Goal: Communication & Community: Answer question/provide support

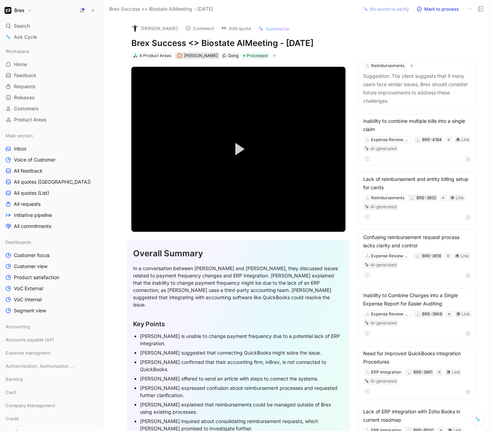
click at [201, 57] on span "James Wallis" at bounding box center [201, 55] width 34 height 5
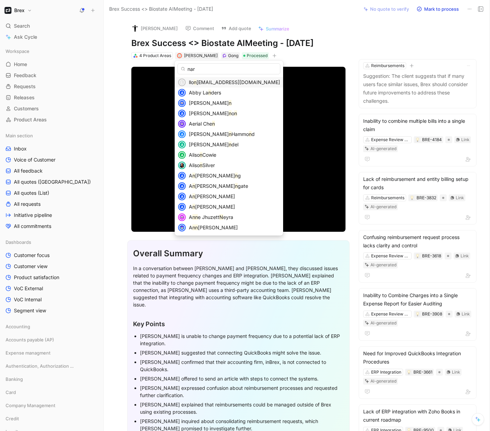
type input "nara"
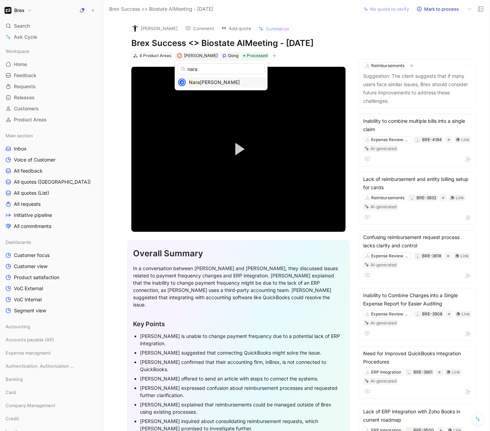
click at [207, 83] on span "yan Arumugam" at bounding box center [220, 82] width 40 height 6
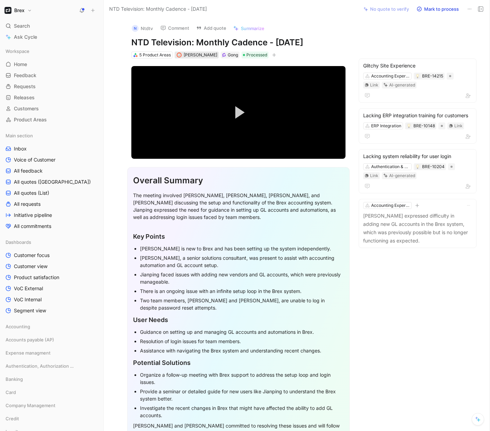
click at [203, 54] on span "James Wallis" at bounding box center [201, 54] width 34 height 5
type input "sto"
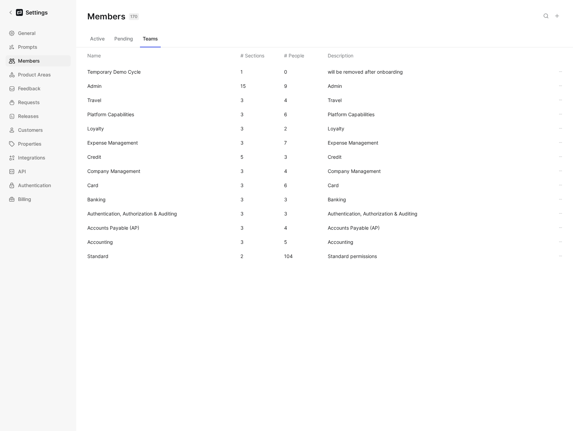
click at [106, 39] on button "Active" at bounding box center [97, 38] width 20 height 11
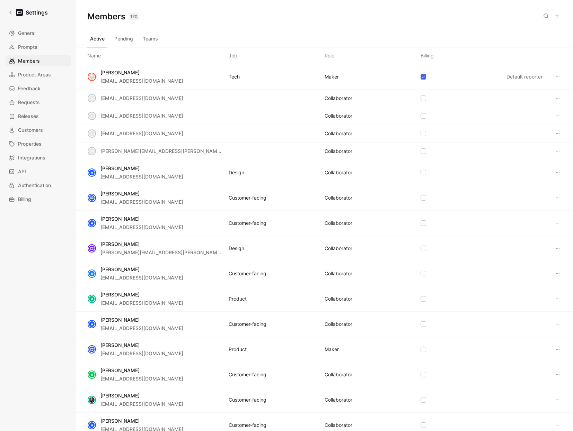
click at [214, 43] on div "Active Pending Teams" at bounding box center [324, 40] width 474 height 14
click at [546, 18] on icon at bounding box center [546, 16] width 6 height 6
type input "stocher"
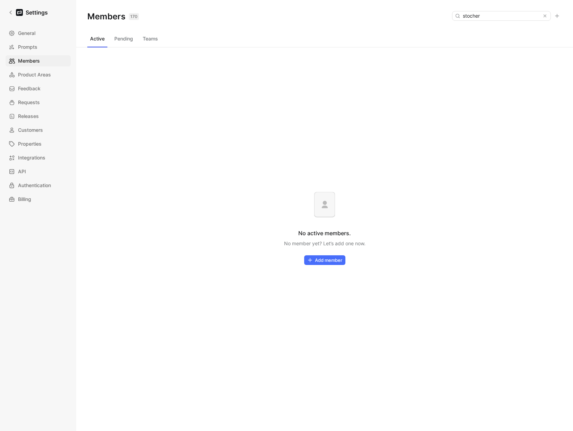
click at [129, 41] on button "Pending" at bounding box center [124, 38] width 24 height 11
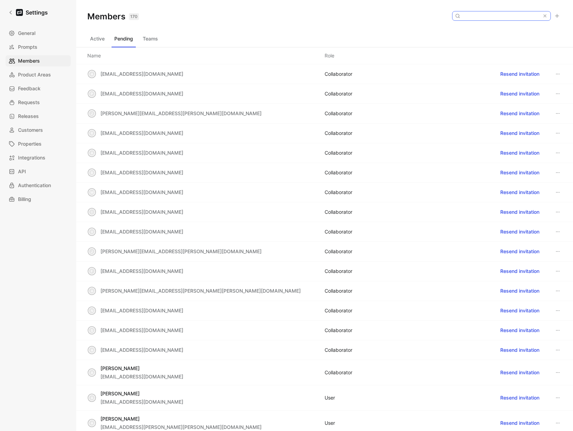
click at [496, 16] on input at bounding box center [501, 15] width 82 height 9
type input "stocher"
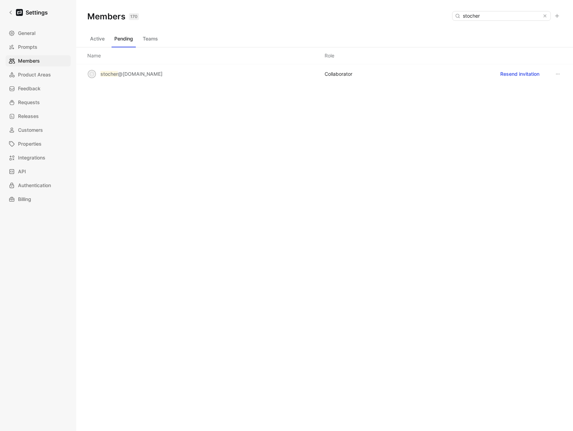
click at [369, 36] on div "Active Pending Teams" at bounding box center [324, 40] width 474 height 14
click at [509, 75] on button "Resend invitation" at bounding box center [519, 74] width 45 height 11
click at [544, 16] on use at bounding box center [545, 16] width 2 height 2
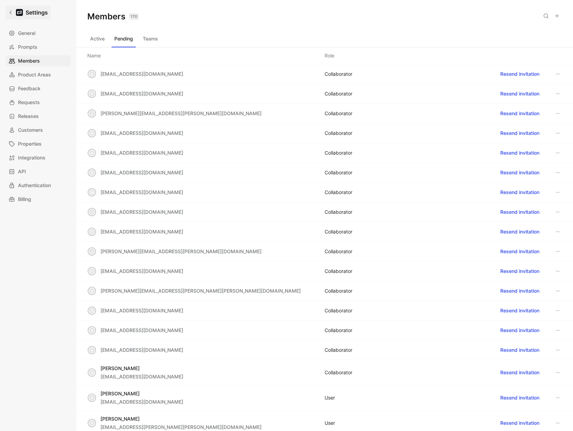
click at [12, 14] on icon at bounding box center [10, 12] width 5 height 5
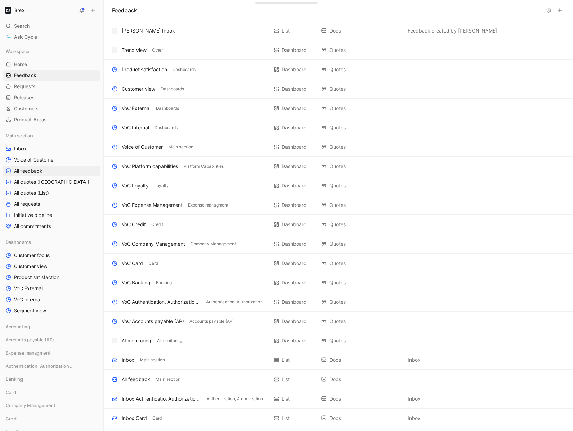
click at [31, 172] on span "All feedback" at bounding box center [28, 171] width 28 height 7
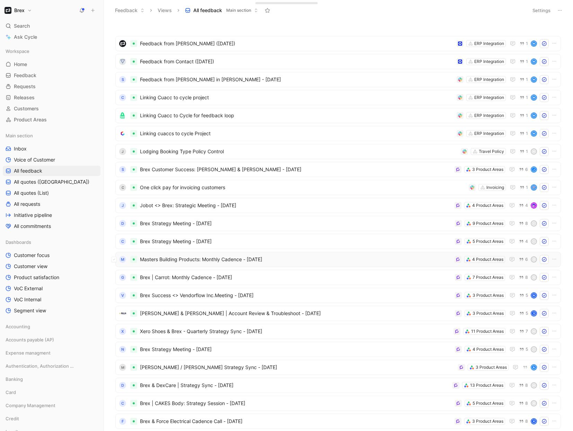
click at [403, 257] on span "Masters Building Products: Monthly Cadence - 8/22/2025" at bounding box center [296, 260] width 312 height 8
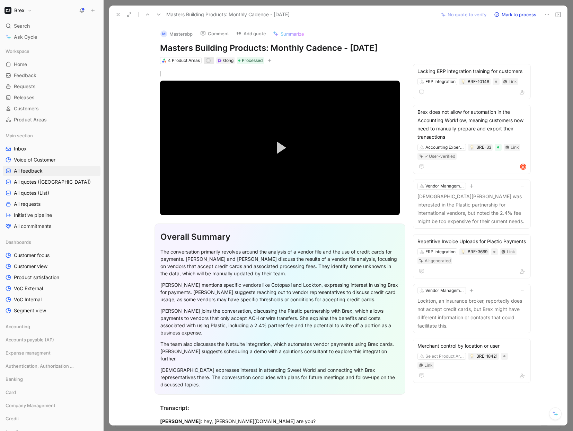
click at [208, 61] on div "s" at bounding box center [208, 61] width 6 height 6
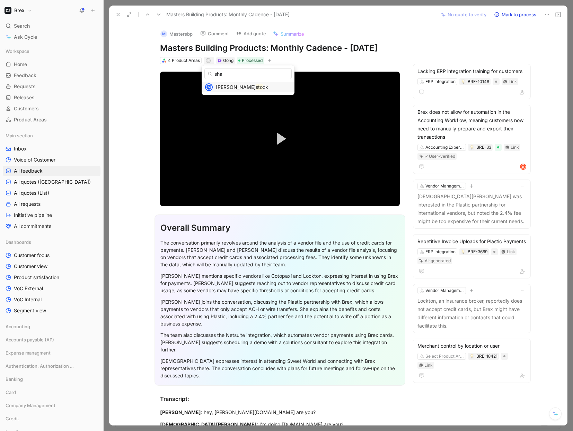
type input "shay"
click at [118, 15] on use at bounding box center [118, 14] width 3 height 3
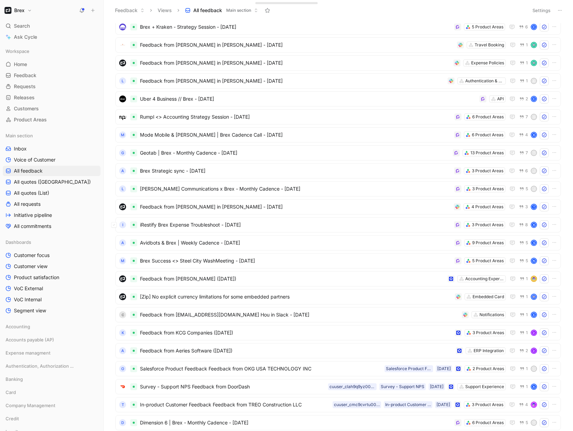
scroll to position [451, 0]
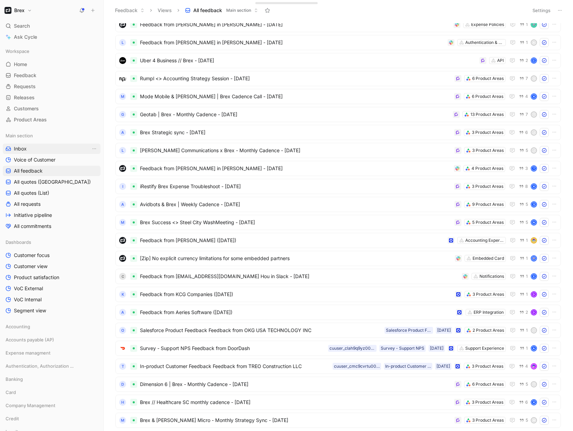
click at [27, 151] on link "Inbox" at bounding box center [52, 149] width 98 height 10
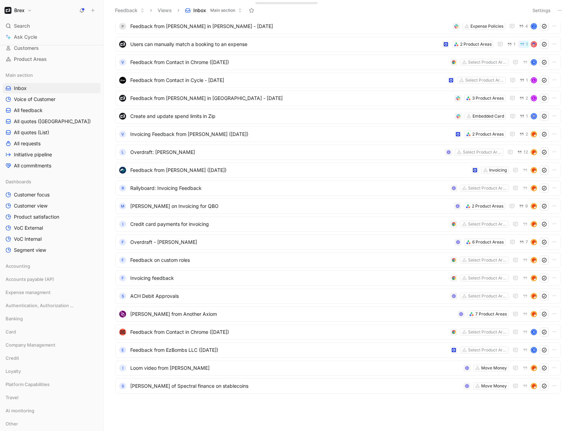
scroll to position [96, 0]
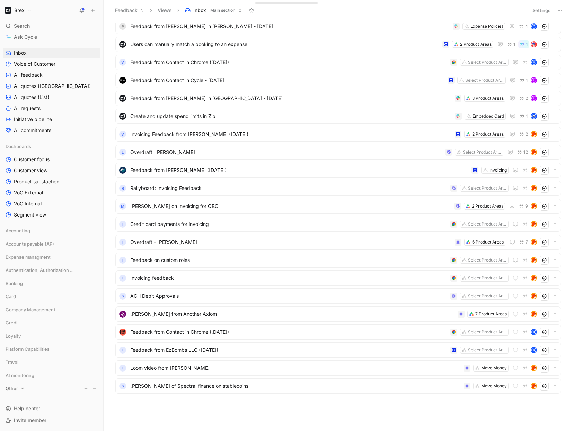
click at [14, 389] on span "Other" at bounding box center [12, 388] width 12 height 7
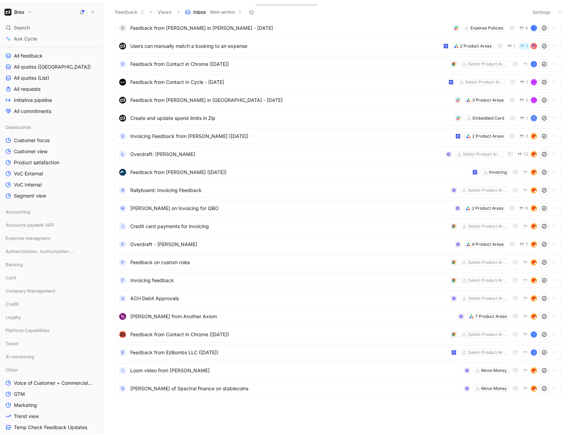
scroll to position [156, 0]
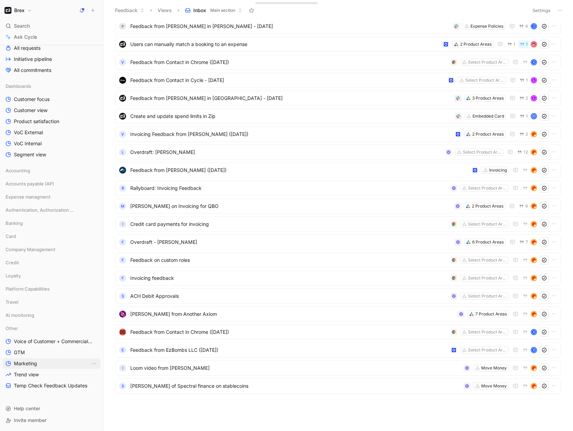
click at [34, 366] on span "Marketing" at bounding box center [25, 363] width 23 height 7
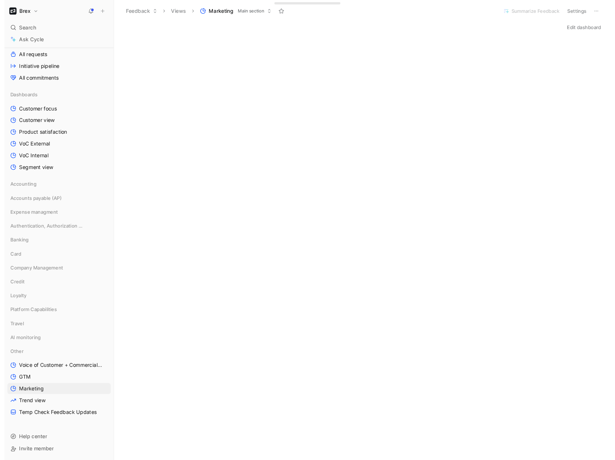
scroll to position [128, 0]
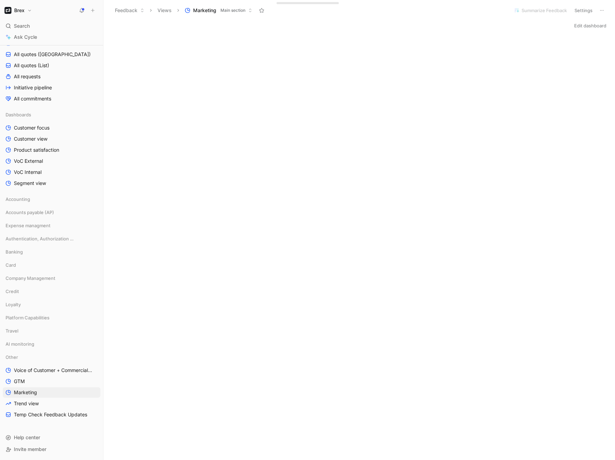
click at [23, 10] on h1 "Brex" at bounding box center [19, 10] width 10 height 6
click at [36, 74] on div "Workspace settings G then S" at bounding box center [47, 71] width 85 height 11
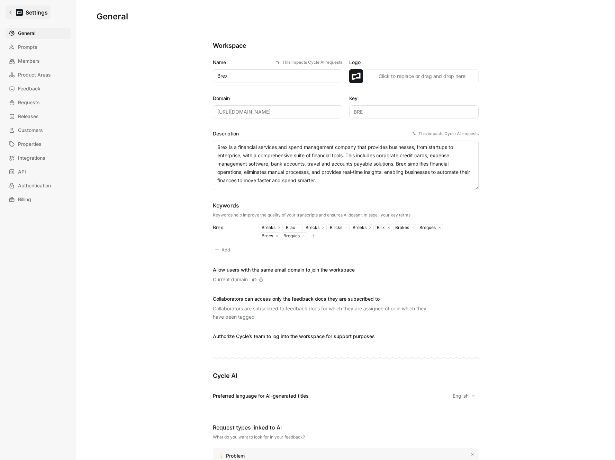
click at [38, 13] on h1 "Settings" at bounding box center [37, 12] width 22 height 8
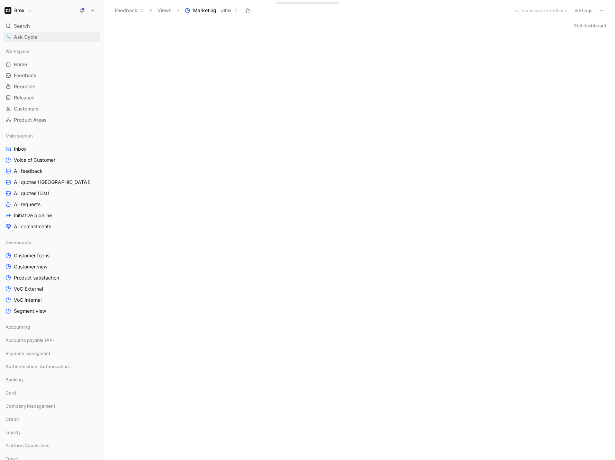
click at [45, 39] on link "Ask Cycle" at bounding box center [52, 37] width 98 height 10
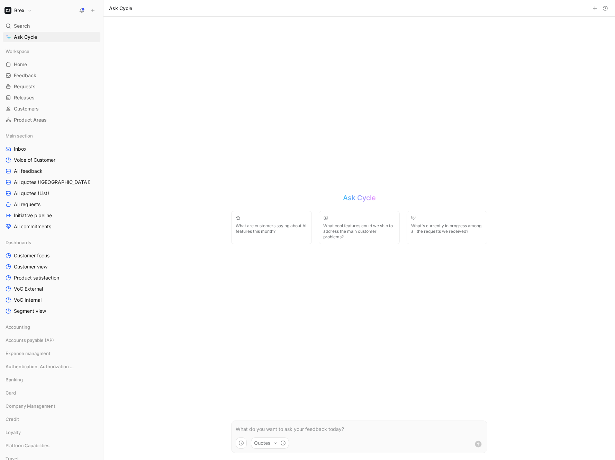
drag, startPoint x: 378, startPoint y: 426, endPoint x: 371, endPoint y: 426, distance: 7.6
click at [377, 426] on p at bounding box center [359, 429] width 247 height 8
click at [354, 428] on p at bounding box center [359, 429] width 247 height 8
paste div
click at [267, 429] on p "What words do the prospect/customer use to describe Brex?" at bounding box center [359, 429] width 247 height 8
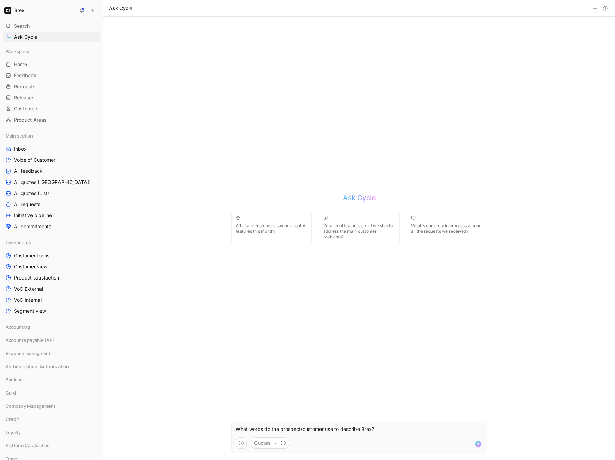
click at [267, 429] on p "What words do the prospect/customer use to describe Brex?" at bounding box center [359, 429] width 247 height 8
click at [293, 427] on p "What words the prospect/customer use to describe Brex?" at bounding box center [359, 429] width 247 height 8
click at [300, 429] on p "What words the prospects /customer use to describe Brex?" at bounding box center [359, 429] width 247 height 8
click at [300, 429] on p "What words the prospects and active customer use to describe Brex?" at bounding box center [359, 429] width 247 height 8
click at [345, 428] on p "What words the prospects and active customer use to describe Brex?" at bounding box center [359, 429] width 247 height 8
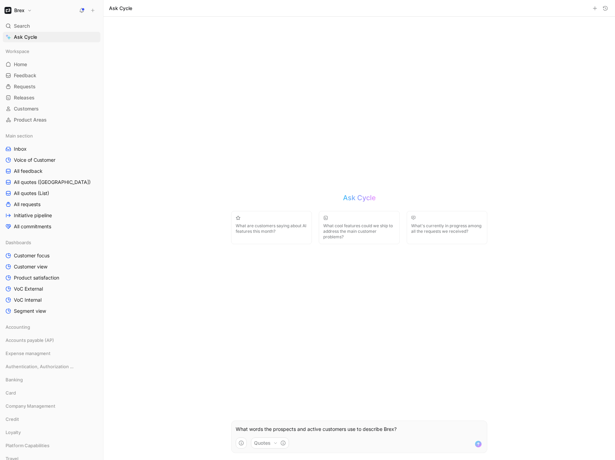
click at [410, 431] on p "What words the prospects and active customers use to describe Brex?" at bounding box center [359, 429] width 247 height 8
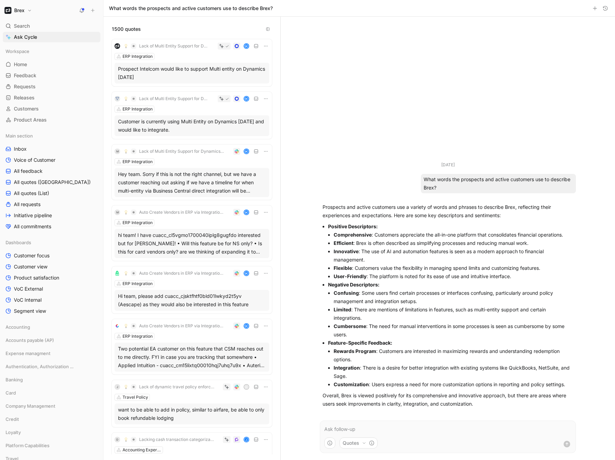
click at [268, 28] on use "button" at bounding box center [268, 29] width 3 height 3
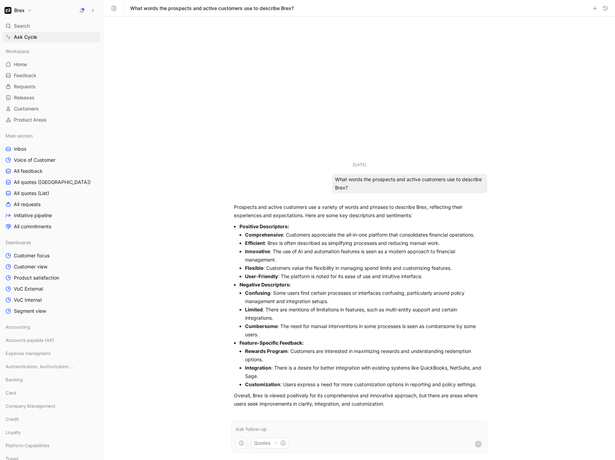
click at [308, 235] on li "Comprehensive : Customers appreciate the all-in-one platform that consolidates …" at bounding box center [365, 235] width 240 height 8
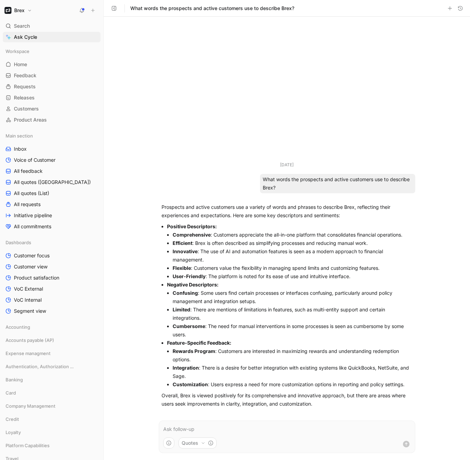
drag, startPoint x: 342, startPoint y: 185, endPoint x: 257, endPoint y: 182, distance: 84.5
click at [257, 182] on div "Aug 22, 2025 What words the prospects and active customers use to describe Brex?" at bounding box center [287, 177] width 256 height 32
copy div "What words the prospects and active customers use to describe Brex?"
click at [453, 227] on div "Aug 22, 2025 What words the prospects and active customers use to describe Brex…" at bounding box center [287, 238] width 366 height 443
click at [452, 224] on div "Aug 22, 2025 What words the prospects and active customers use to describe Brex…" at bounding box center [287, 238] width 366 height 443
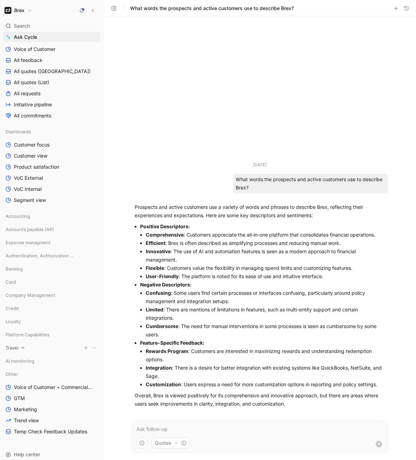
scroll to position [128, 0]
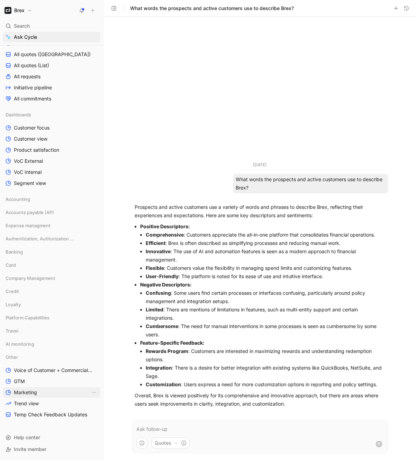
drag, startPoint x: 35, startPoint y: 392, endPoint x: 42, endPoint y: 389, distance: 7.6
click at [35, 392] on span "Marketing" at bounding box center [25, 392] width 23 height 7
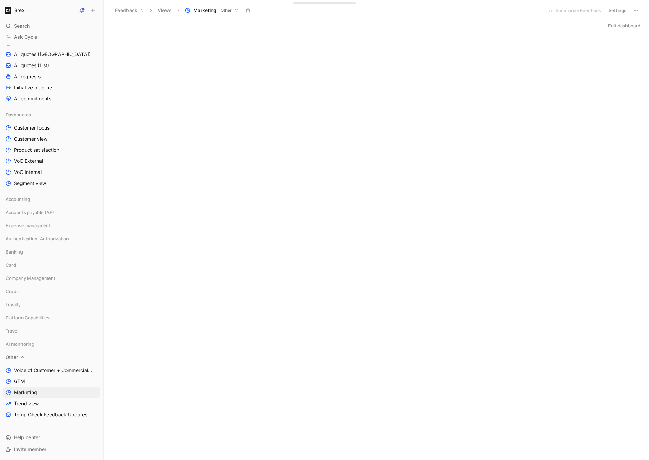
click at [22, 357] on icon at bounding box center [22, 357] width 5 height 5
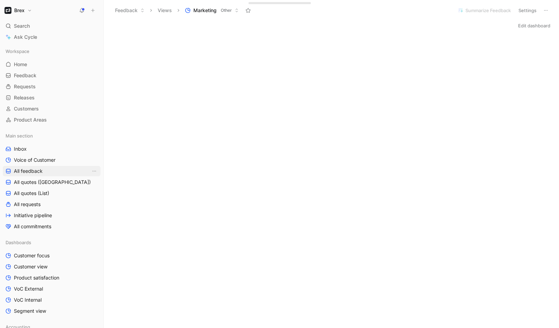
click at [37, 172] on span "All feedback" at bounding box center [28, 171] width 29 height 7
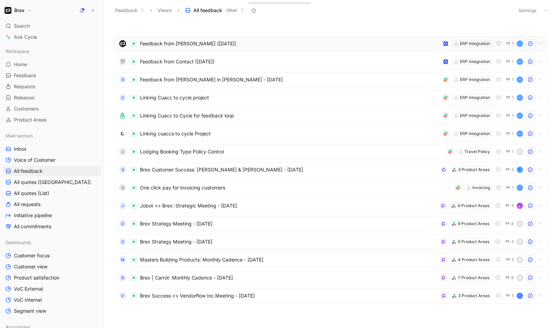
click at [271, 43] on span "Feedback from Wilson Jian (Aug 22, 2025)" at bounding box center [289, 43] width 299 height 8
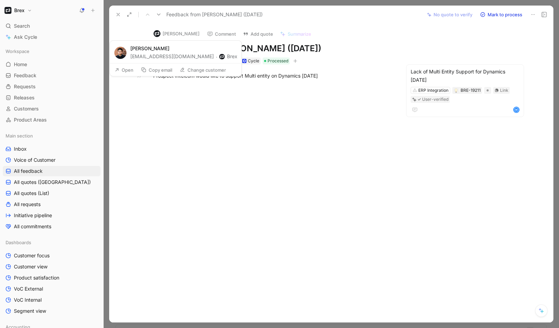
click at [164, 34] on button "Wilson Jian" at bounding box center [176, 33] width 52 height 10
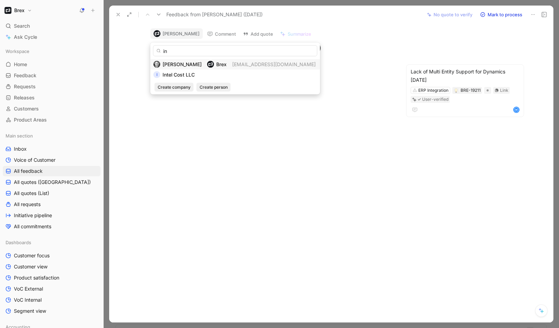
type input "i"
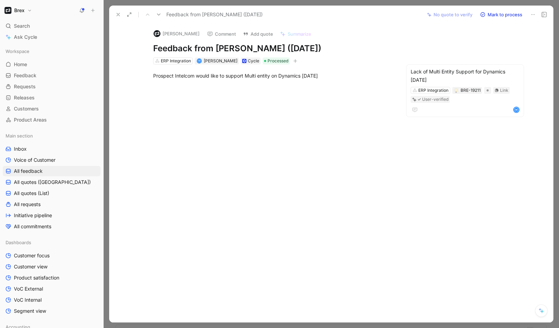
click at [119, 14] on use at bounding box center [118, 14] width 3 height 3
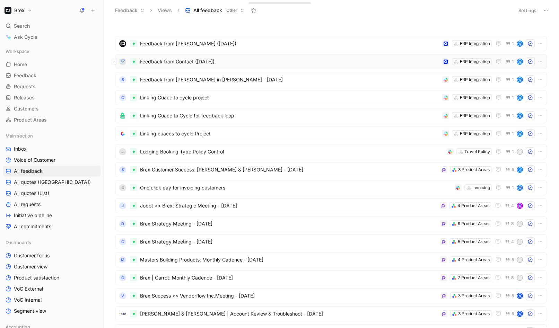
click at [291, 59] on span "Feedback from Contact (Aug 22, 2025)" at bounding box center [289, 61] width 299 height 8
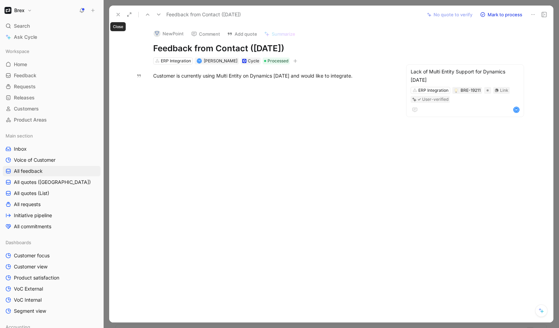
click at [118, 16] on icon at bounding box center [118, 15] width 6 height 6
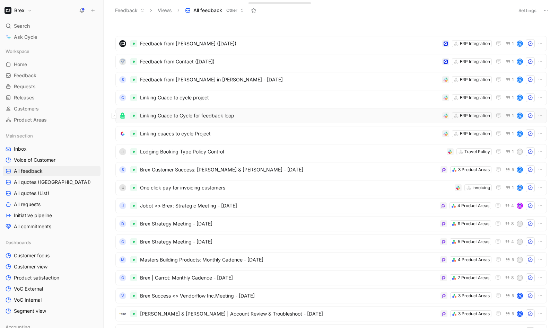
click at [247, 117] on span "Linking Cuacc to Cycle for feedback loop" at bounding box center [289, 116] width 299 height 8
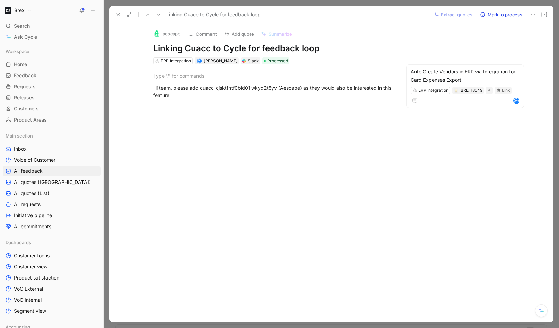
click at [116, 16] on icon at bounding box center [118, 15] width 6 height 6
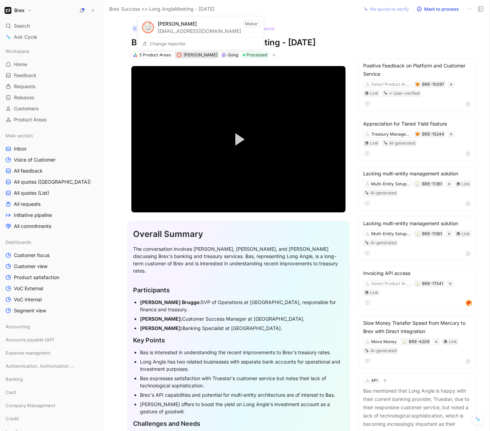
click at [196, 56] on span "[PERSON_NAME]" at bounding box center [201, 54] width 34 height 5
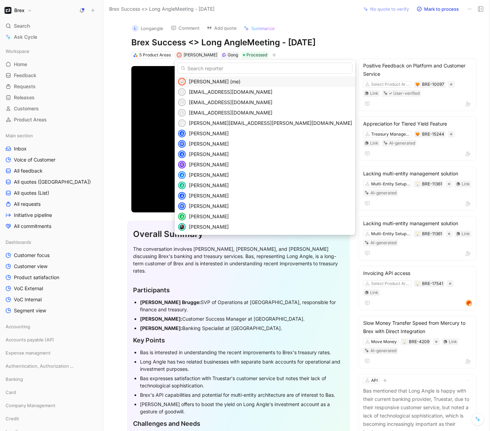
click at [203, 70] on input "text" at bounding box center [264, 68] width 175 height 11
type input "[PERSON_NAME]"
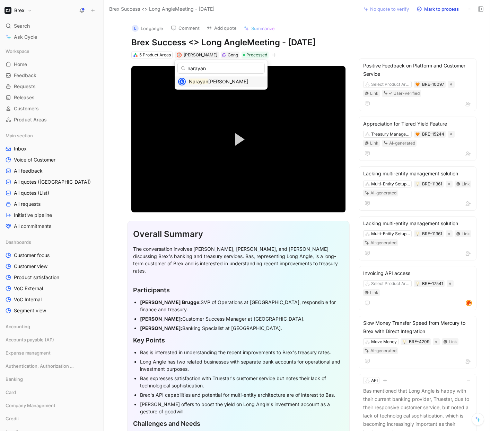
type input "narayan"
click at [230, 82] on span "Arumugam" at bounding box center [228, 82] width 40 height 6
click at [356, 39] on div "L Longangle Comment Add quote Summarize Brex Success <> Long AngleMeeting - 8/2…" at bounding box center [297, 224] width 386 height 413
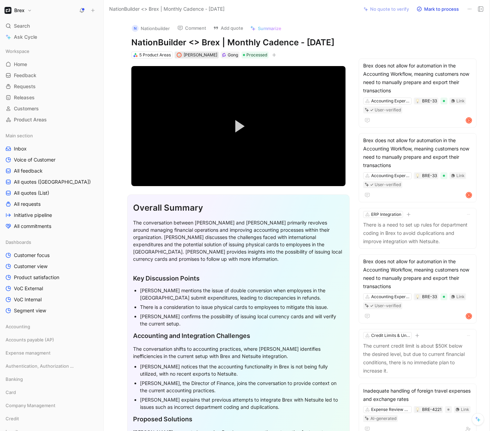
click at [198, 57] on span "[PERSON_NAME]" at bounding box center [201, 54] width 34 height 5
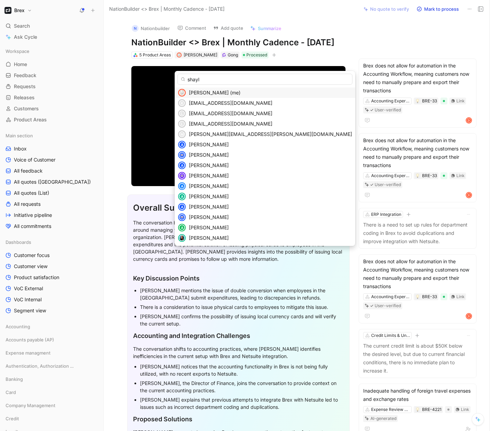
type input "shayla"
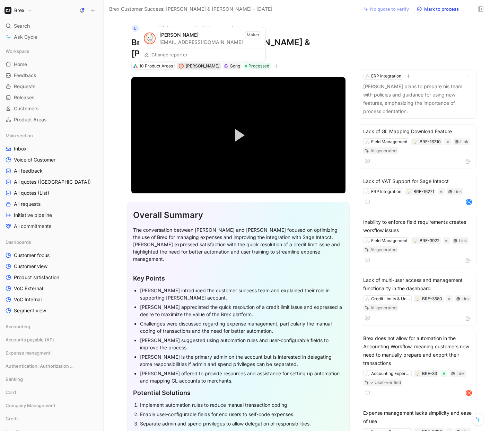
click at [200, 66] on span "[PERSON_NAME]" at bounding box center [203, 65] width 34 height 5
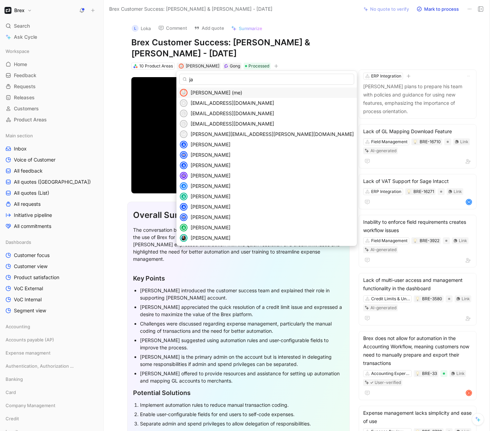
type input "jan"
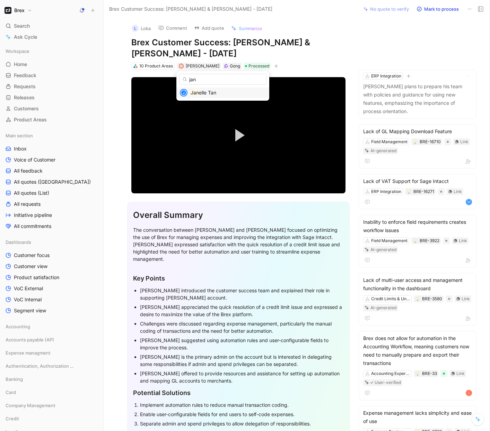
click at [213, 93] on span "elle Tan" at bounding box center [207, 93] width 17 height 6
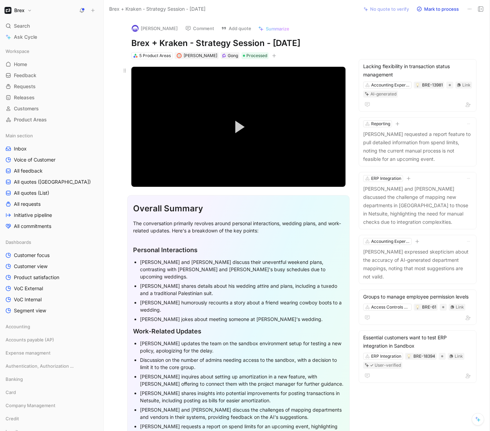
click at [230, 108] on video "Video Player" at bounding box center [238, 127] width 214 height 121
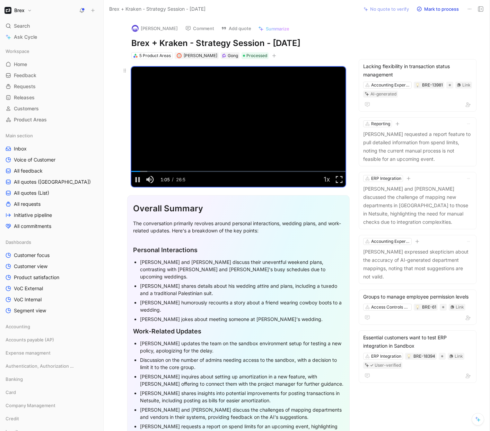
click at [217, 140] on video "Video Player" at bounding box center [238, 127] width 214 height 121
click at [182, 45] on button "Open" at bounding box center [180, 43] width 25 height 10
click at [200, 56] on span "[PERSON_NAME]" at bounding box center [201, 55] width 34 height 5
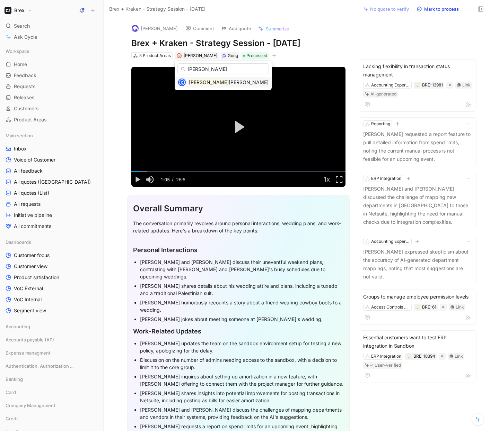
type input "colin"
click at [229, 81] on span "Sutherland" at bounding box center [249, 82] width 40 height 6
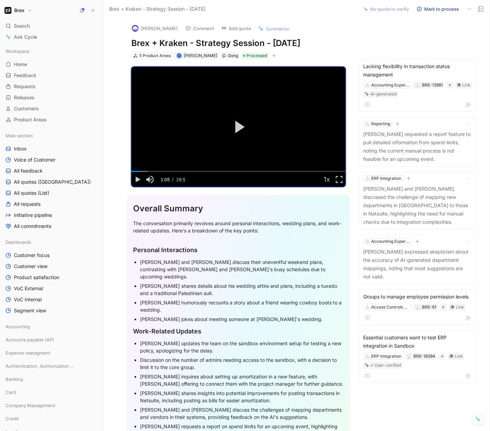
click at [348, 38] on div "Jeff Barlow Comment Add quote Summarize Brex + Kraken - Strategy Session - 8/22…" at bounding box center [238, 39] width 240 height 42
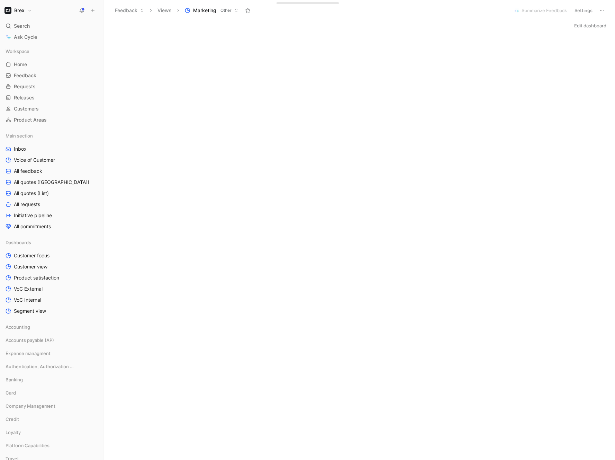
click at [29, 12] on button "Brex" at bounding box center [18, 11] width 31 height 10
click at [28, 69] on div "Workspace settings G then S" at bounding box center [47, 71] width 85 height 11
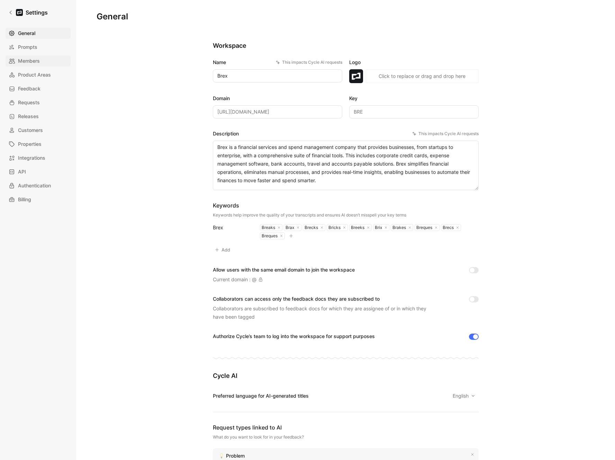
click at [30, 65] on link "Members" at bounding box center [38, 60] width 65 height 11
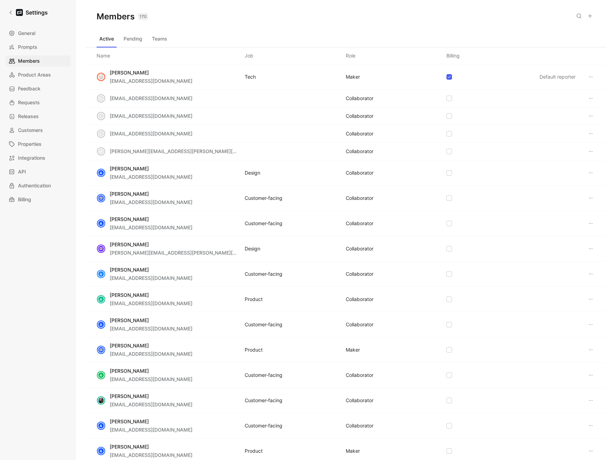
click at [582, 16] on button at bounding box center [579, 16] width 10 height 10
click at [553, 16] on input at bounding box center [534, 15] width 82 height 9
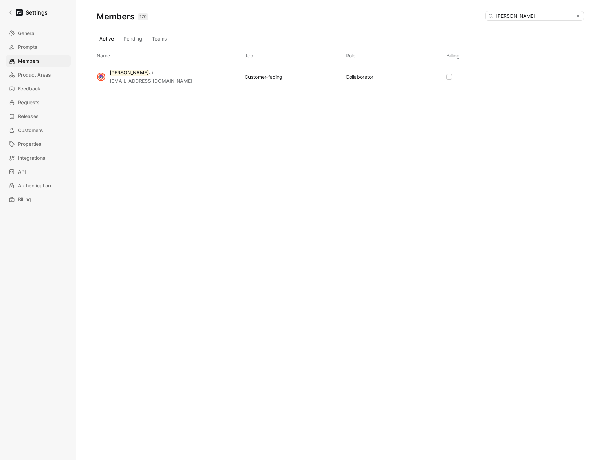
type input "[PERSON_NAME]"
click at [131, 39] on button "Pending" at bounding box center [133, 38] width 24 height 11
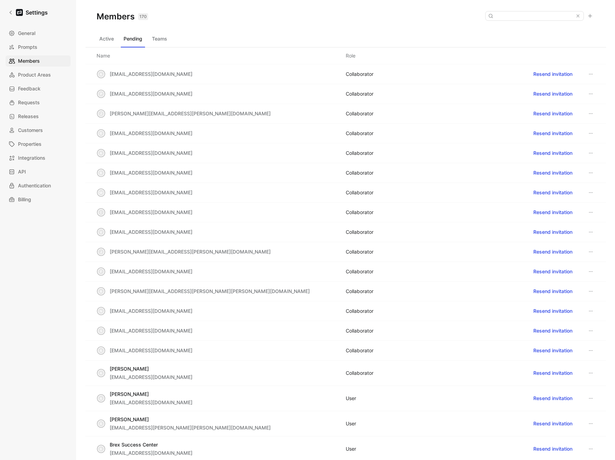
click at [110, 40] on button "Active" at bounding box center [107, 38] width 20 height 11
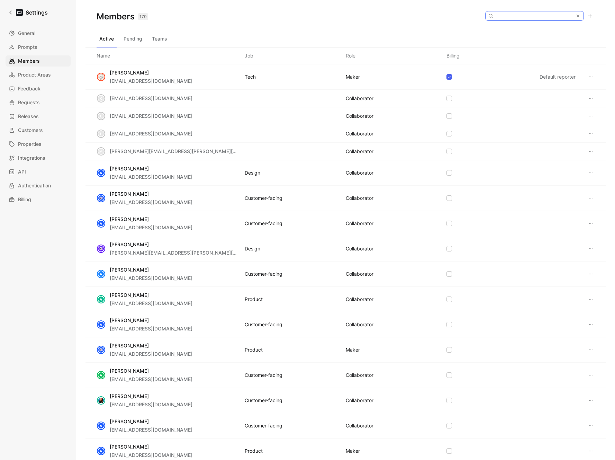
click at [549, 17] on input at bounding box center [534, 15] width 82 height 9
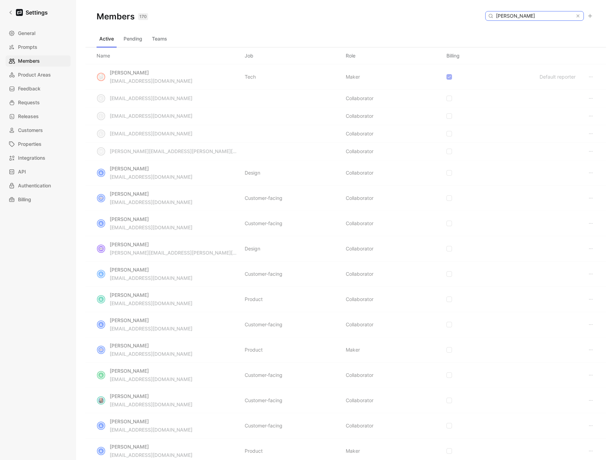
type input "pratik"
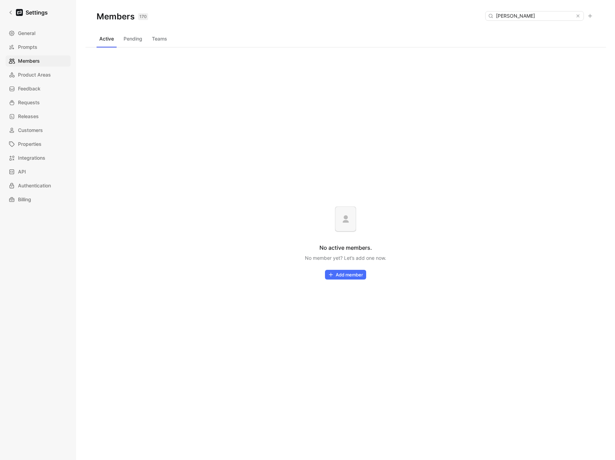
click at [135, 41] on button "Pending" at bounding box center [133, 38] width 24 height 11
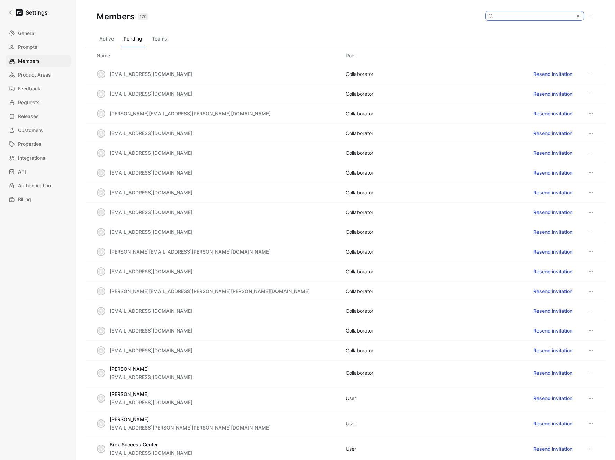
click at [520, 18] on input at bounding box center [534, 15] width 82 height 9
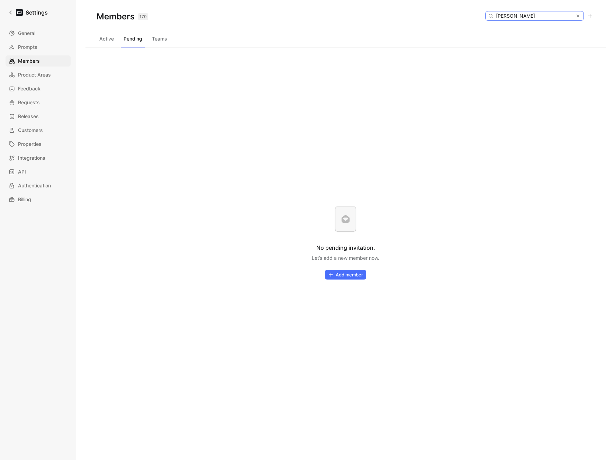
click at [534, 14] on input "pratik" at bounding box center [534, 15] width 82 height 9
click at [534, 15] on input "pratik" at bounding box center [534, 15] width 82 height 9
type input "david"
click at [105, 37] on button "Active" at bounding box center [107, 38] width 20 height 11
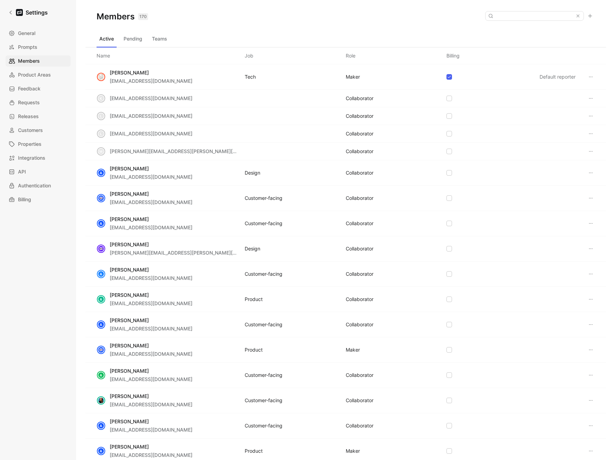
click at [522, 10] on div "Members 170 Saved" at bounding box center [346, 16] width 521 height 33
click at [523, 12] on input at bounding box center [534, 15] width 82 height 9
type input "david"
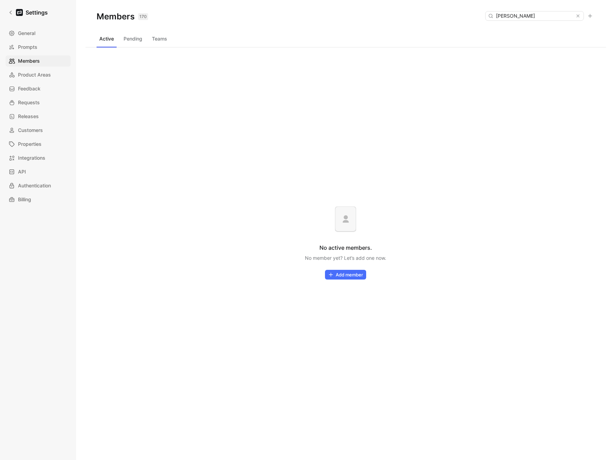
click at [132, 40] on button "Pending" at bounding box center [133, 38] width 24 height 11
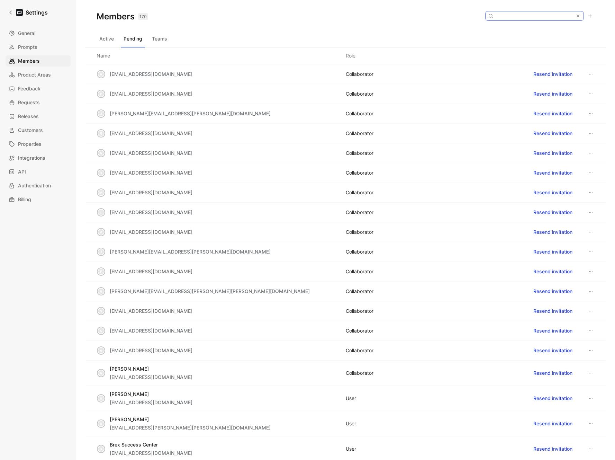
click at [538, 12] on input at bounding box center [534, 15] width 82 height 9
paste input "dhayes@brex.com"
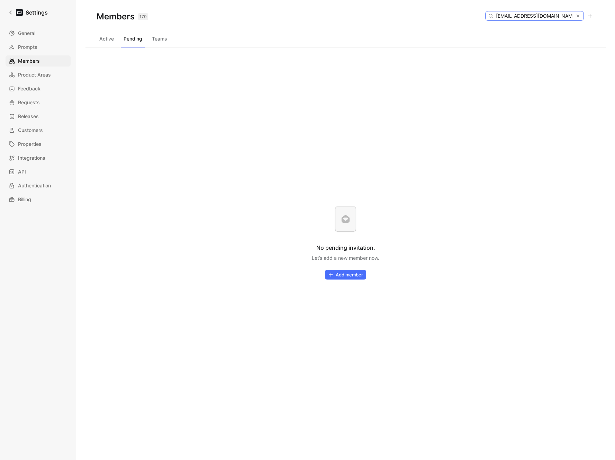
type input "dhayes@brex.com"
click at [116, 37] on button "Active" at bounding box center [107, 38] width 20 height 11
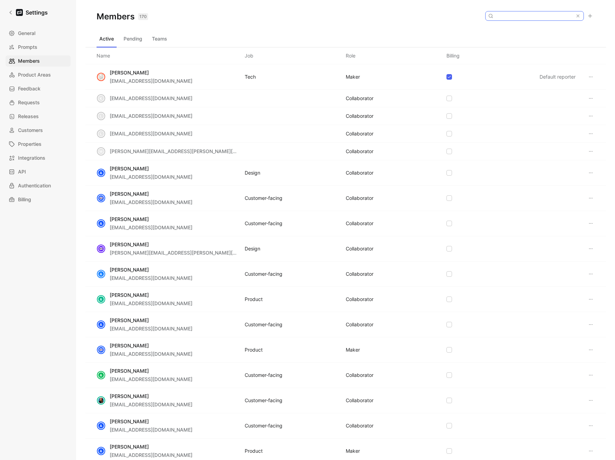
click at [539, 15] on input at bounding box center [534, 15] width 82 height 9
paste input "dhayes@brex.com"
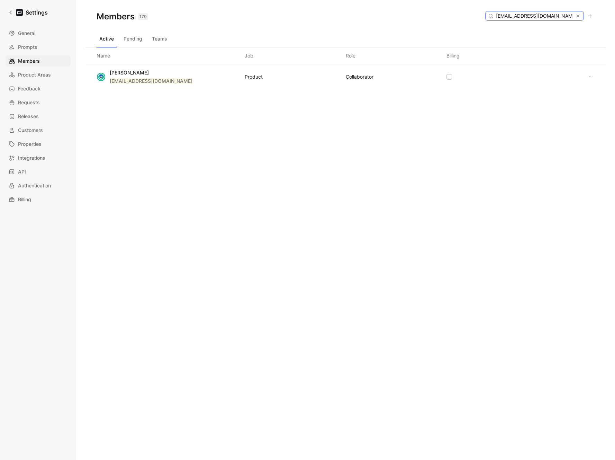
type input "dhayes@brex.com"
drag, startPoint x: 261, startPoint y: 138, endPoint x: 265, endPoint y: 134, distance: 5.9
click at [261, 138] on div "Dave Hayes dhayes@brex.com Product COLLABORATOR" at bounding box center [346, 104] width 521 height 80
click at [579, 15] on icon at bounding box center [578, 16] width 5 height 5
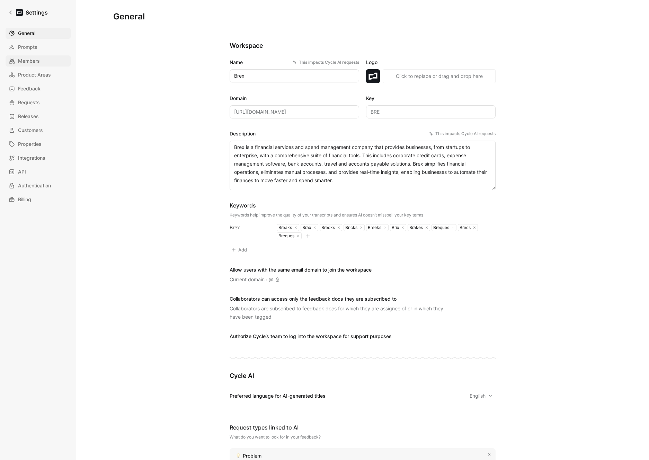
click at [23, 57] on span "Members" at bounding box center [29, 61] width 22 height 8
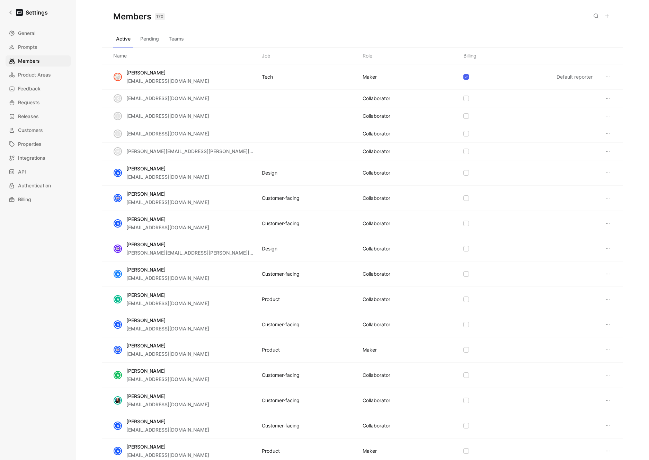
click at [183, 38] on button "Teams" at bounding box center [176, 38] width 21 height 11
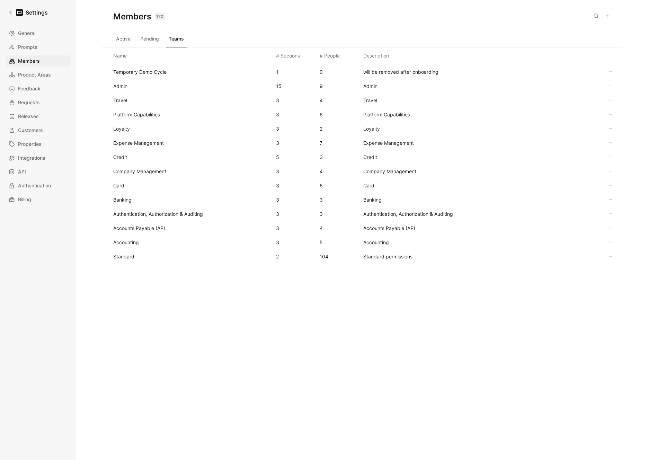
click at [128, 257] on span "Standard" at bounding box center [123, 256] width 21 height 6
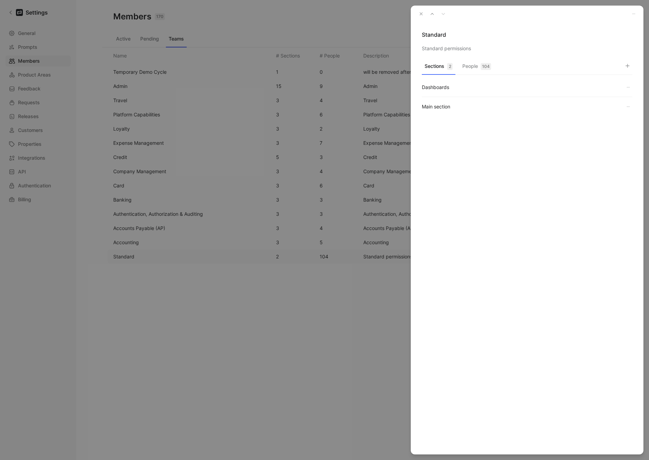
click at [485, 65] on div "104" at bounding box center [486, 66] width 10 height 7
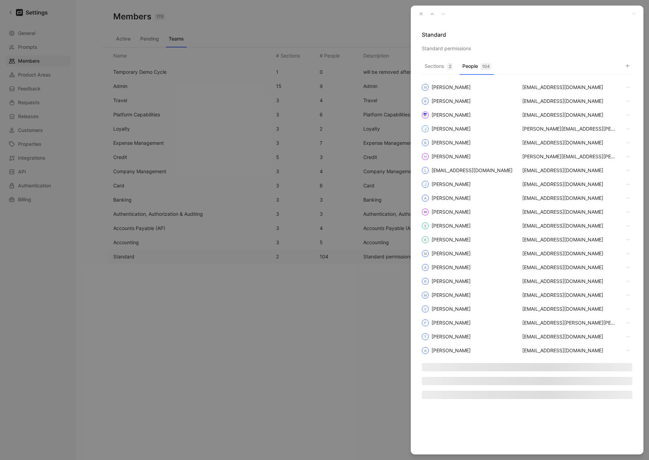
click at [624, 66] on button "button" at bounding box center [628, 66] width 10 height 10
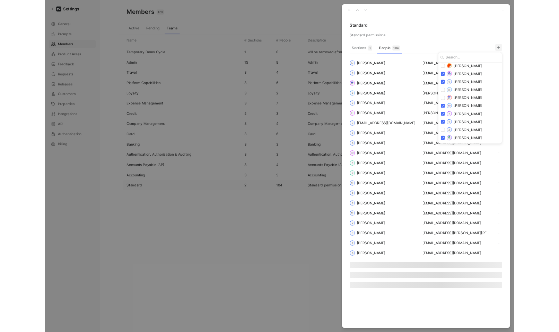
scroll to position [1333, 0]
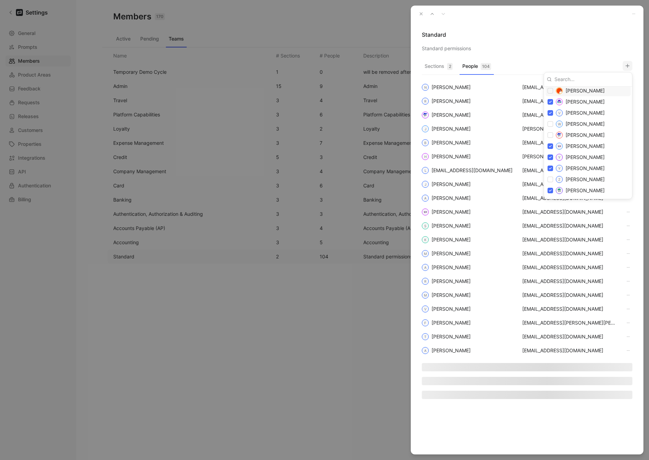
drag, startPoint x: 576, startPoint y: 49, endPoint x: 549, endPoint y: 43, distance: 27.3
click at [576, 49] on div at bounding box center [324, 230] width 649 height 460
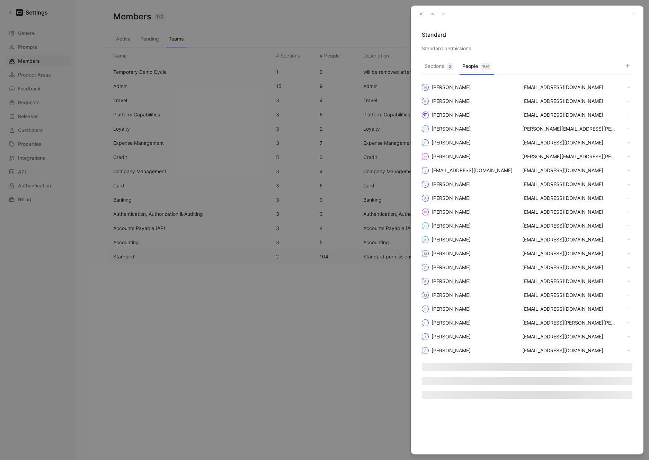
click at [419, 14] on icon "button" at bounding box center [421, 13] width 5 height 5
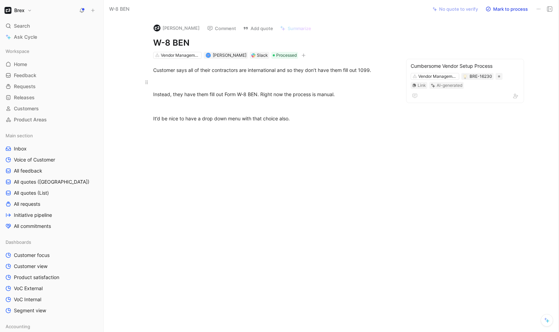
click at [240, 82] on div at bounding box center [273, 82] width 240 height 7
click at [190, 63] on button "Change customer" at bounding box center [199, 64] width 52 height 10
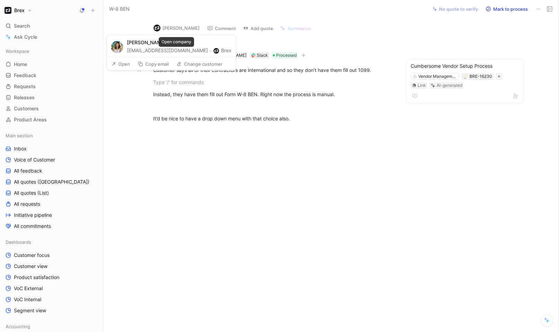
click at [191, 65] on button "Change customer" at bounding box center [199, 64] width 52 height 10
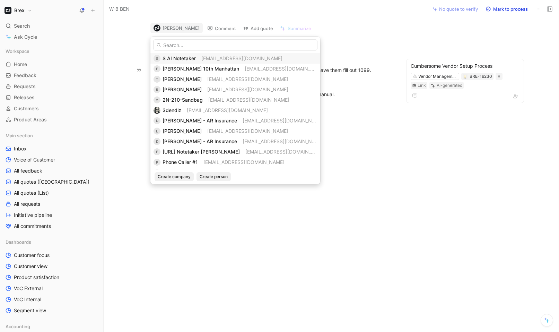
click at [199, 47] on input "text" at bounding box center [235, 44] width 164 height 11
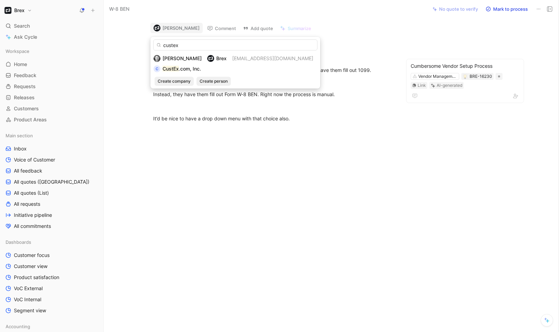
type input "custex"
click at [179, 69] on span ".com, Inc." at bounding box center [190, 69] width 22 height 6
